Goal: Check status: Check status

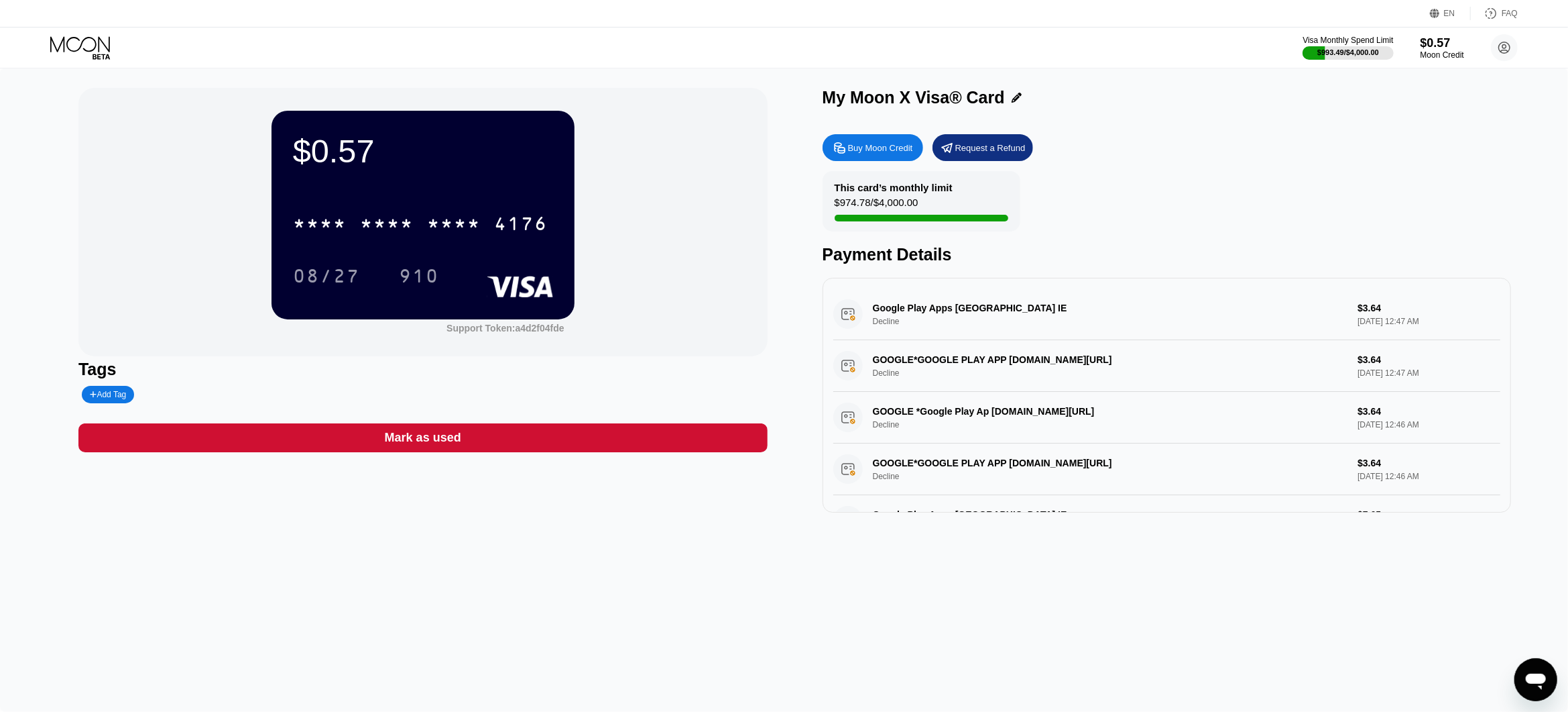
click at [1130, 607] on div "$0.57 * * * * * * * * * * * * 4176 08/27 910 Support Token: a4d2f04fde Tags Add…" at bounding box center [784, 390] width 1568 height 644
click at [362, 155] on div "$0.57" at bounding box center [423, 151] width 260 height 37
click at [362, 156] on div "$0.57" at bounding box center [423, 151] width 260 height 37
click at [327, 161] on div "$0.57" at bounding box center [423, 151] width 260 height 37
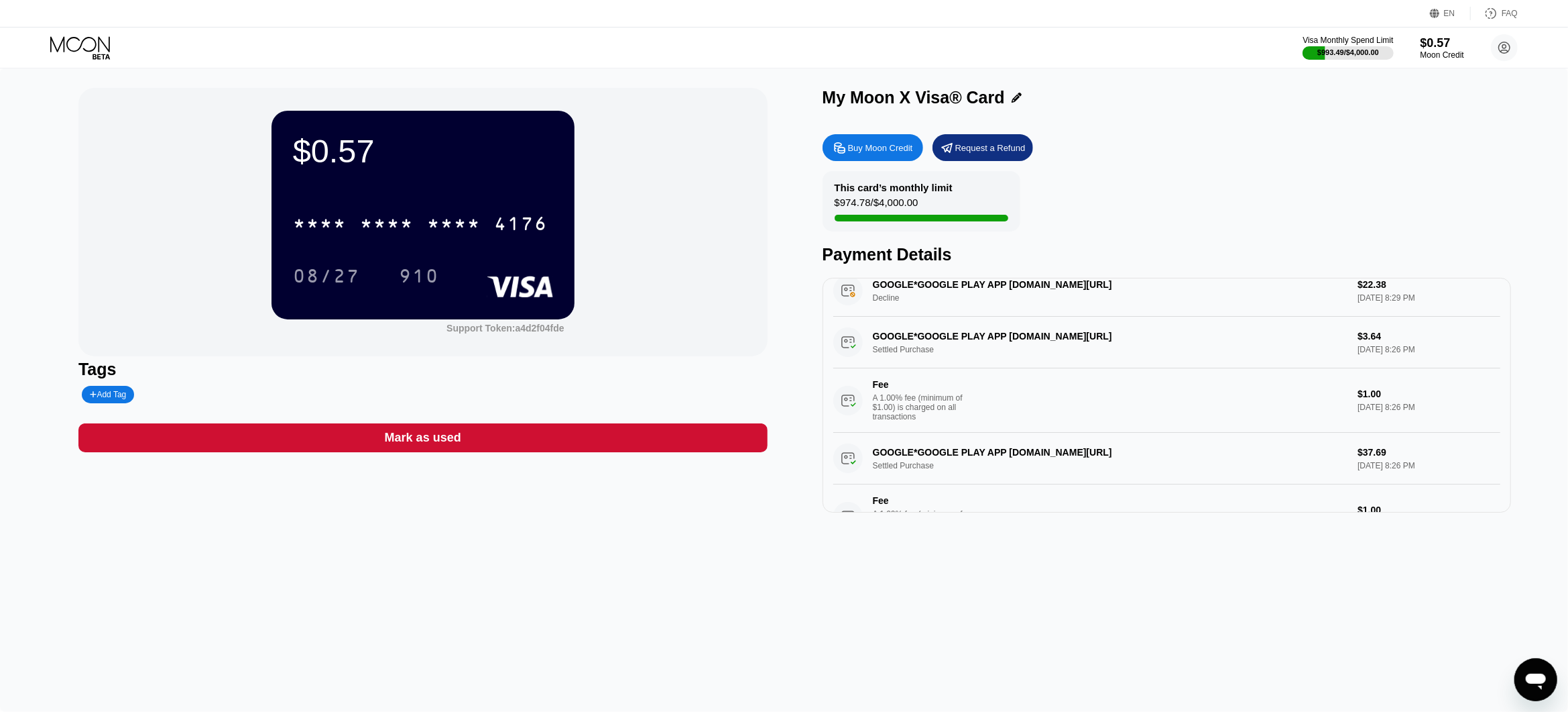
scroll to position [616, 0]
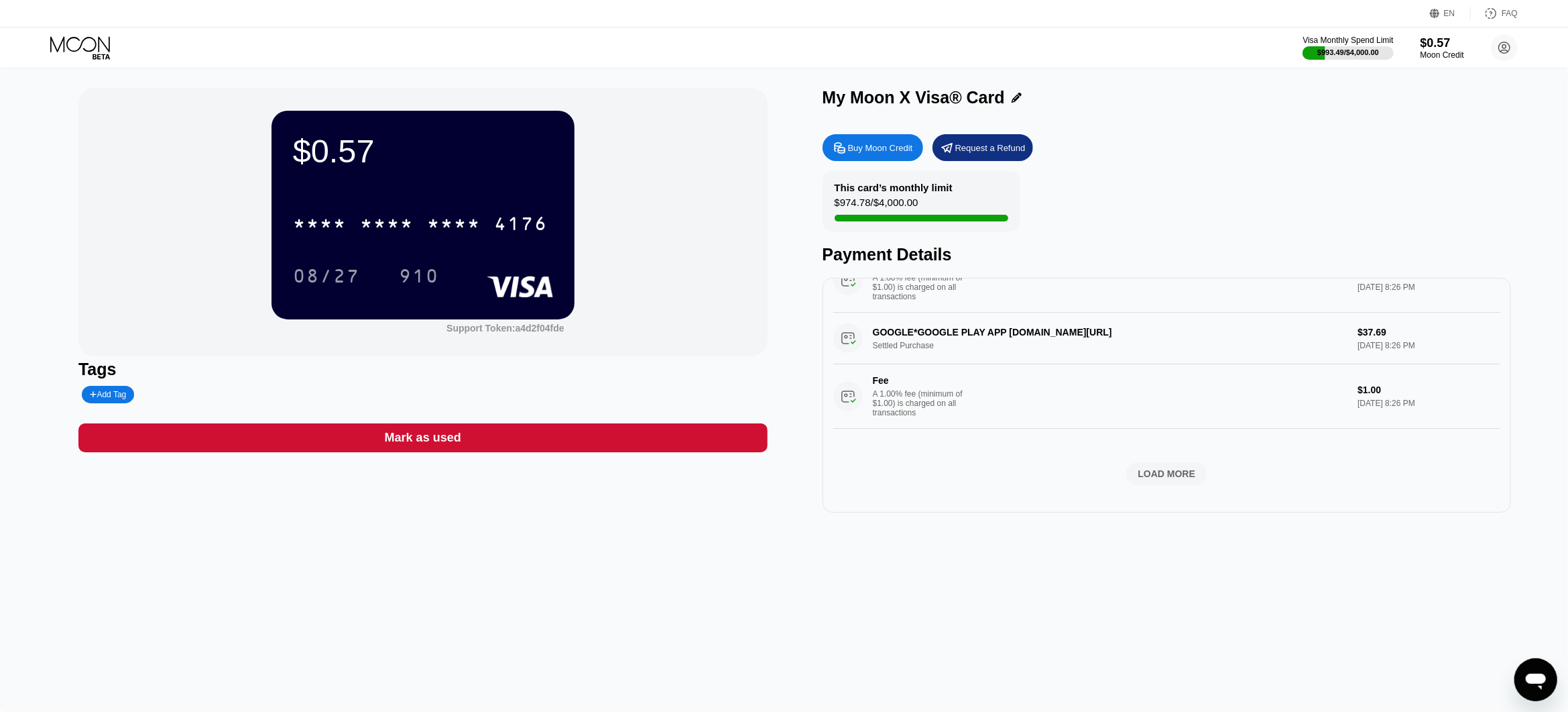
click at [1168, 485] on div "LOAD MORE" at bounding box center [1166, 474] width 81 height 23
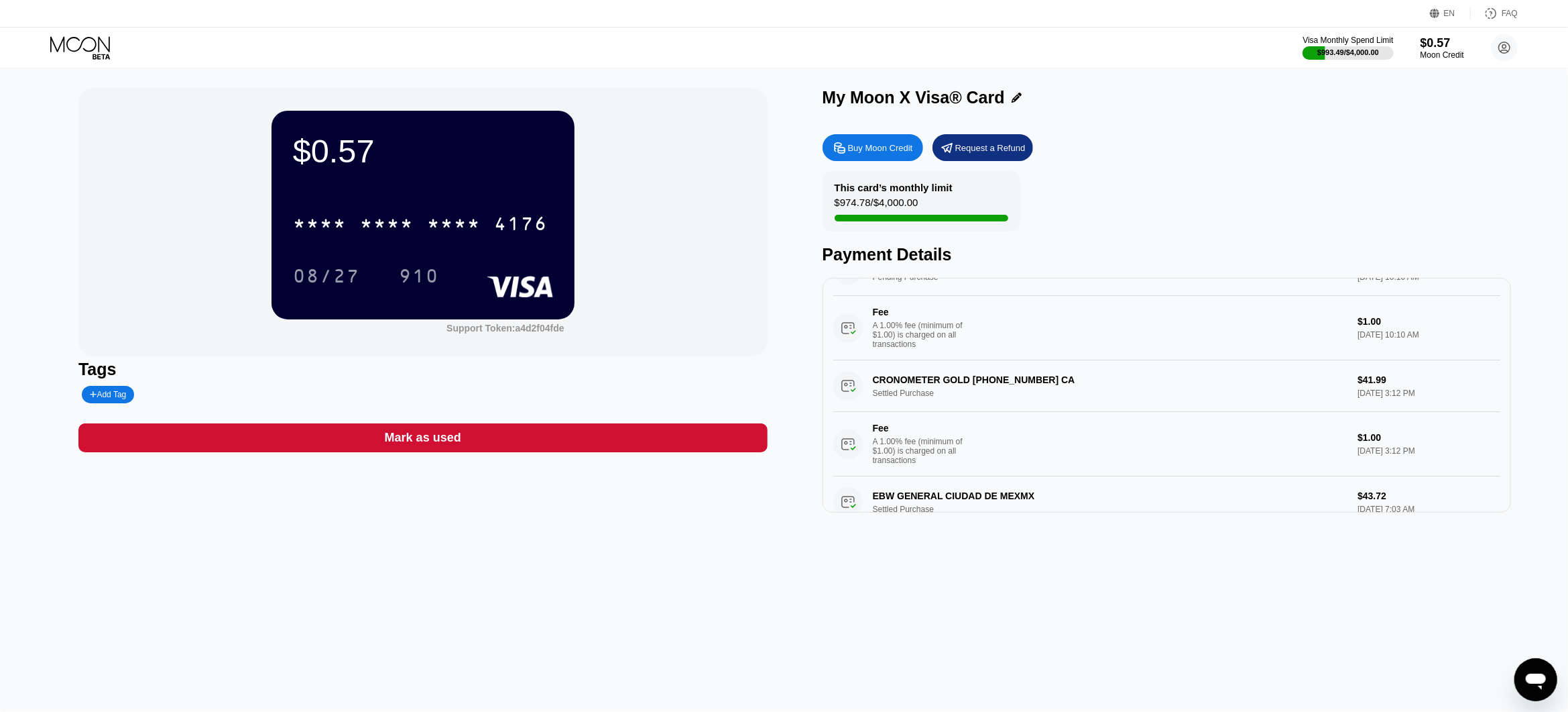
scroll to position [1794, 0]
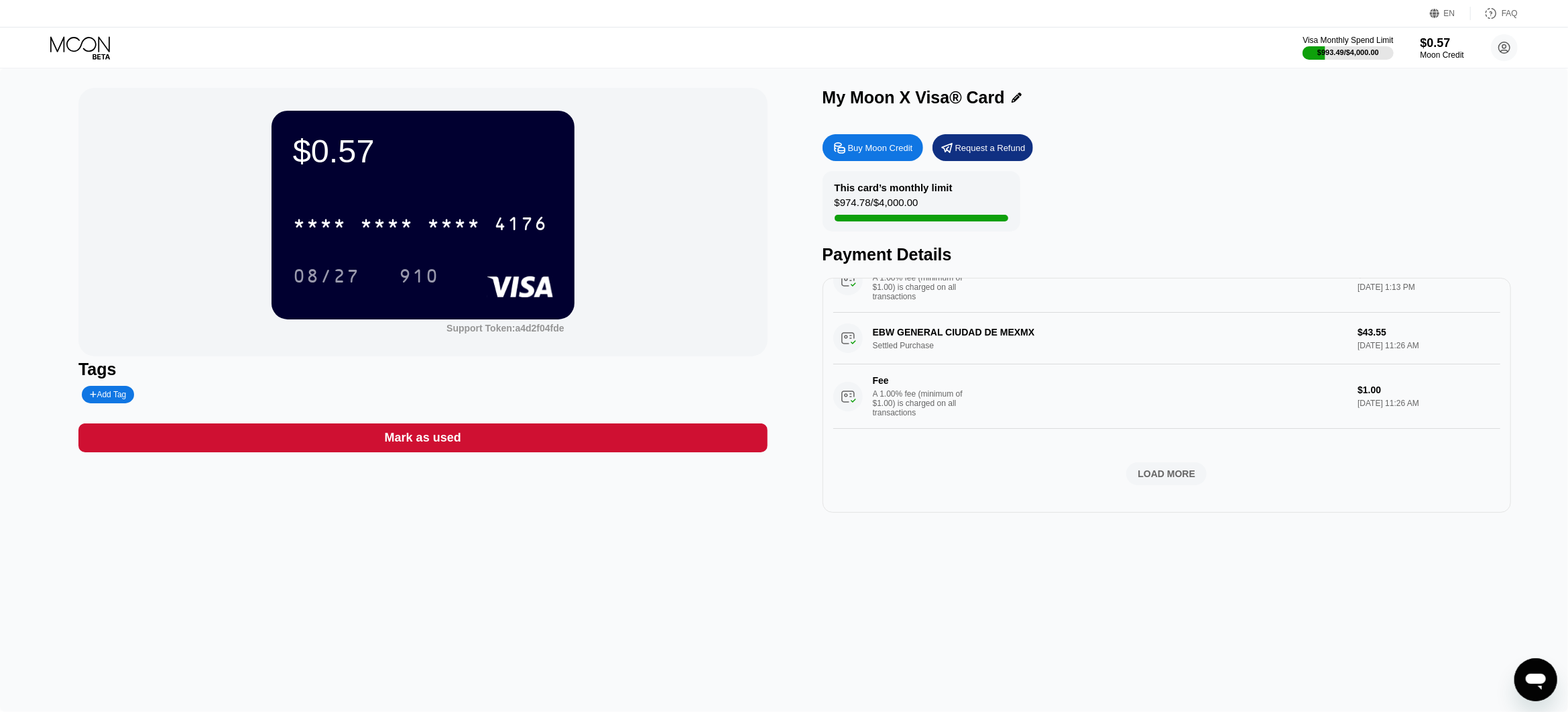
click at [1181, 480] on div "LOAD MORE" at bounding box center [1167, 474] width 58 height 12
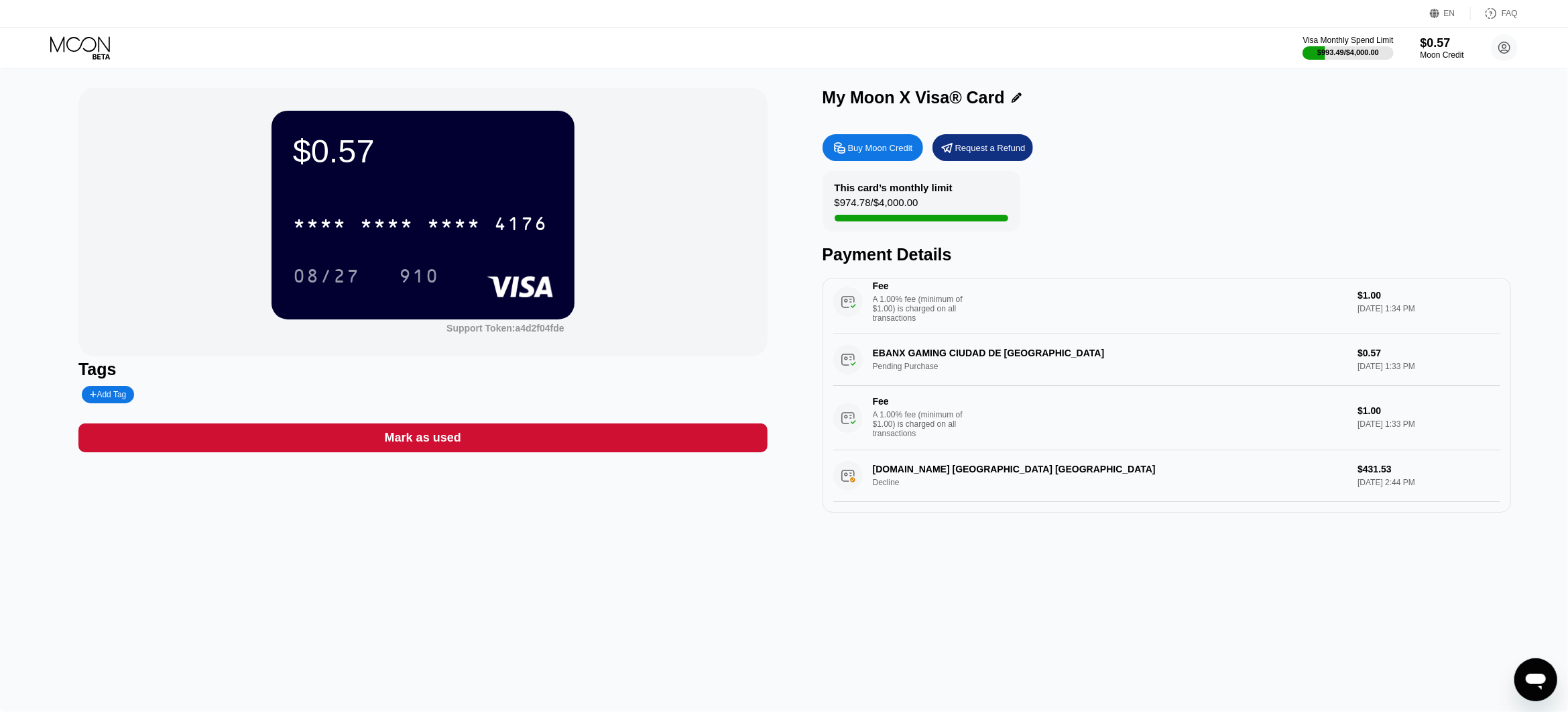
scroll to position [205, 0]
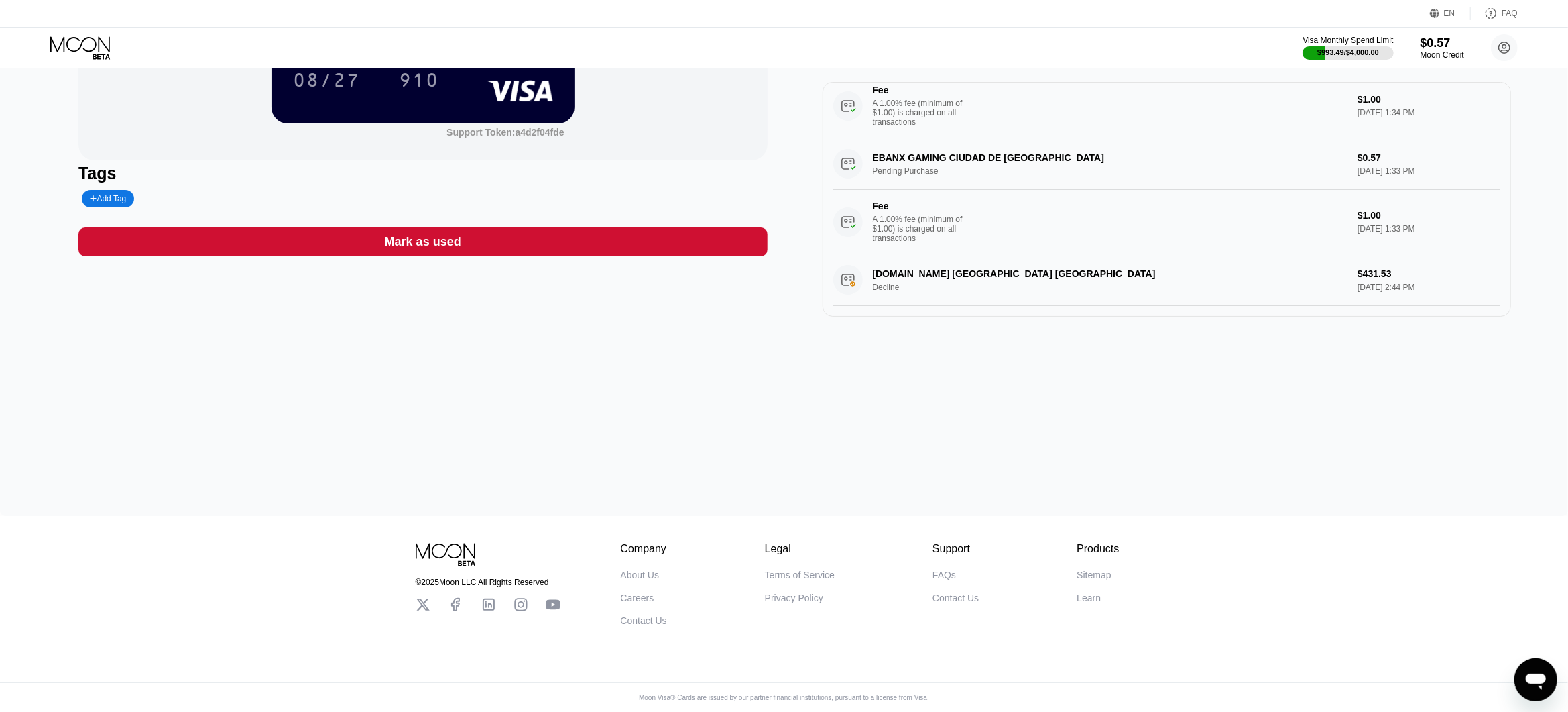
click at [1134, 421] on div "$0.57 * * * * * * * * * * * * 4176 08/27 910 Support Token: a4d2f04fde Tags Add…" at bounding box center [784, 193] width 1568 height 644
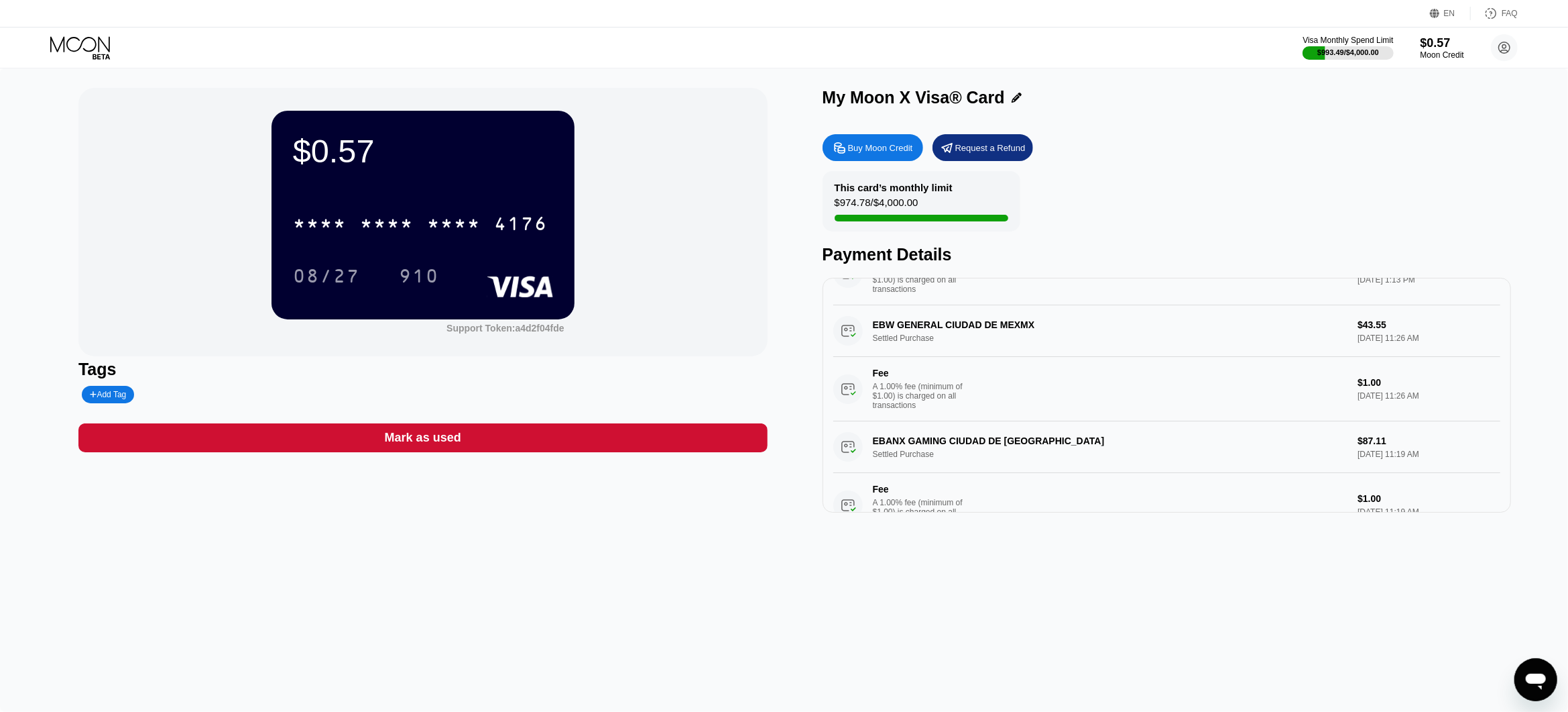
scroll to position [1681, 0]
